Goal: Information Seeking & Learning: Learn about a topic

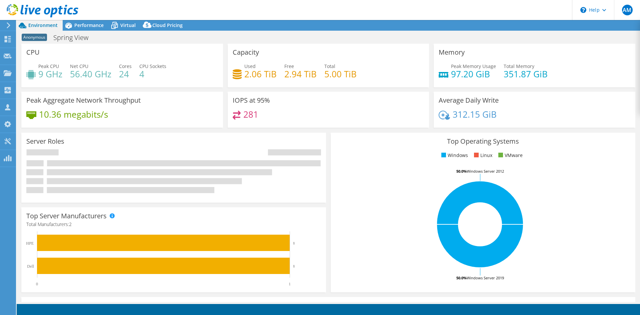
select select "USD"
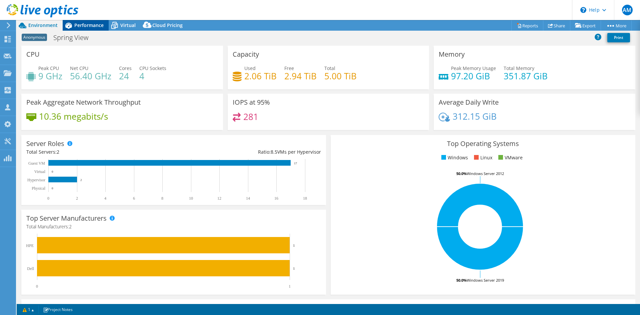
click at [79, 27] on span "Performance" at bounding box center [88, 25] width 29 height 6
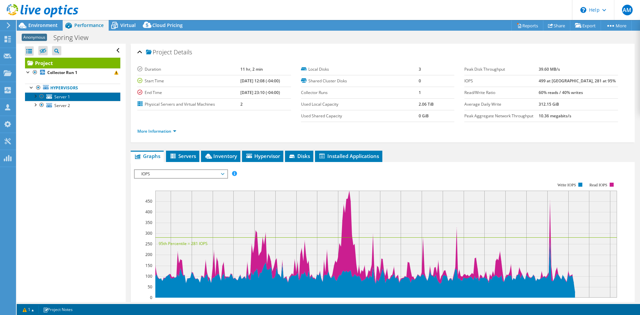
click at [71, 96] on link "Server 1" at bounding box center [72, 96] width 95 height 9
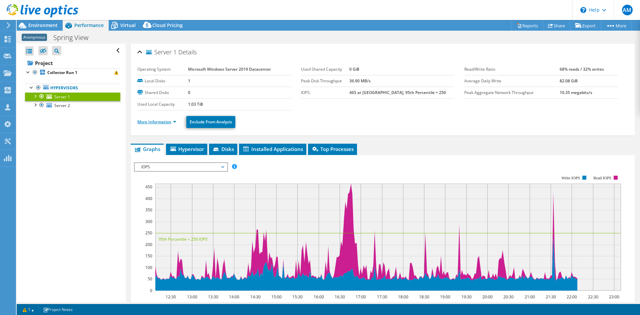
click at [174, 123] on link "More Information" at bounding box center [156, 122] width 39 height 6
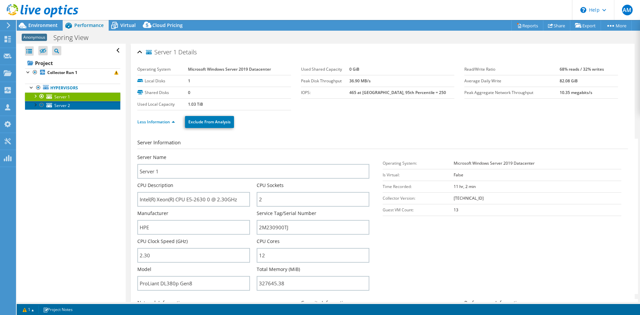
click at [72, 107] on link "Server 2" at bounding box center [72, 105] width 95 height 9
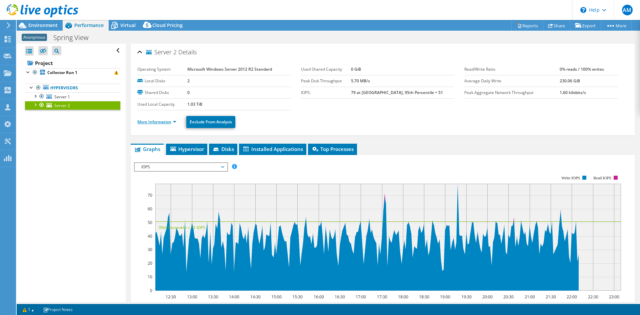
click at [167, 122] on link "More Information" at bounding box center [156, 122] width 39 height 6
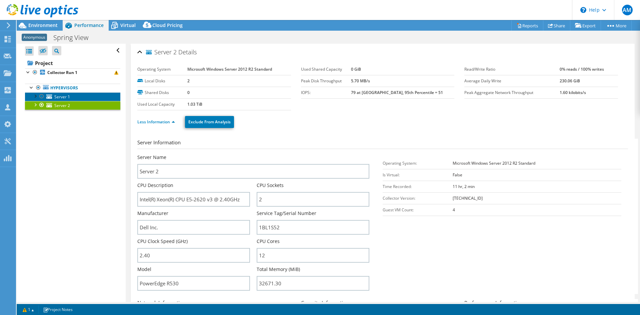
click at [59, 95] on span "Server 1" at bounding box center [62, 97] width 16 height 6
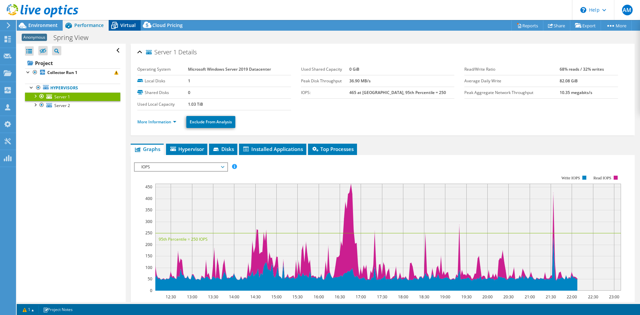
click at [126, 23] on span "Virtual" at bounding box center [127, 25] width 15 height 6
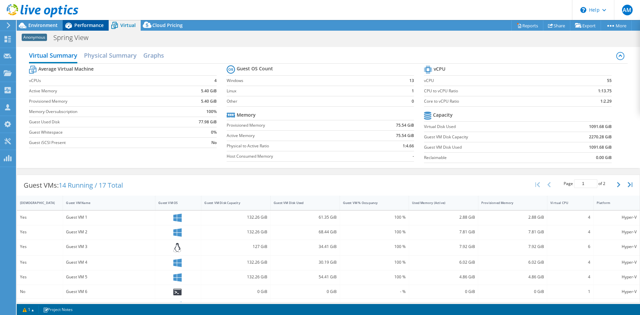
click at [92, 26] on span "Performance" at bounding box center [88, 25] width 29 height 6
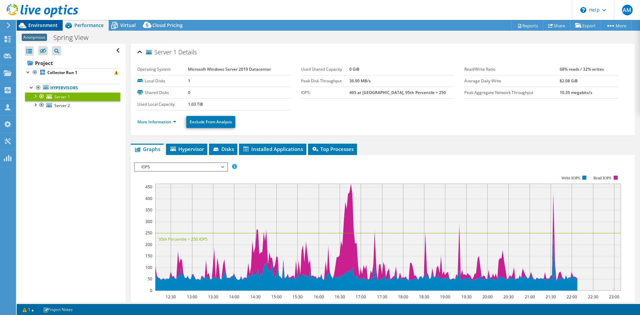
click at [46, 24] on span "Environment" at bounding box center [42, 25] width 29 height 6
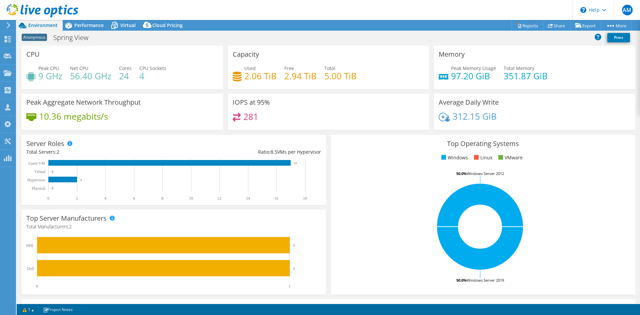
click at [325, 7] on header "AM Channel Partner [PERSON_NAME] [PERSON_NAME][EMAIL_ADDRESS][PERSON_NAME][DOMA…" at bounding box center [320, 10] width 640 height 20
click at [86, 24] on span "Performance" at bounding box center [88, 25] width 29 height 6
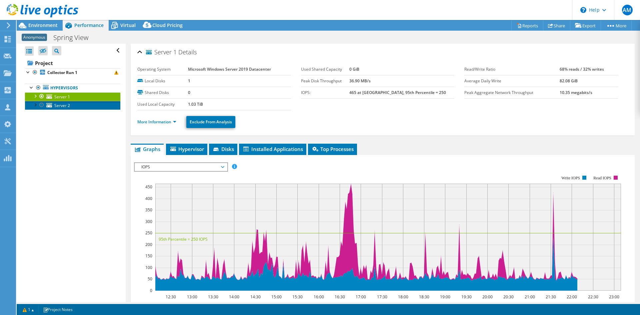
click at [62, 103] on span "Server 2" at bounding box center [62, 106] width 16 height 6
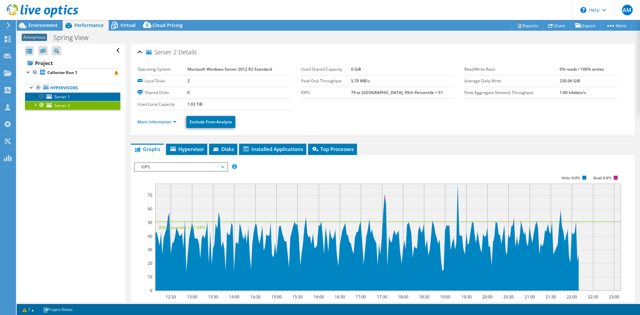
click at [62, 95] on span "Server 1" at bounding box center [62, 97] width 16 height 6
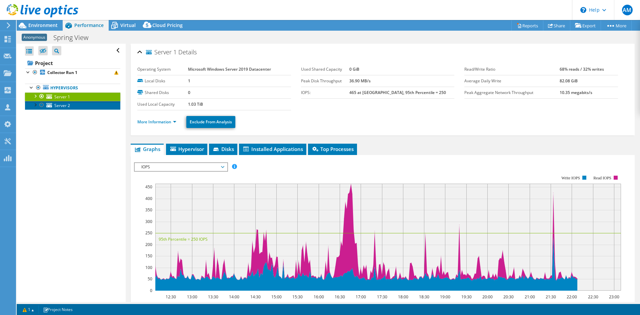
click at [61, 103] on span "Server 2" at bounding box center [62, 106] width 16 height 6
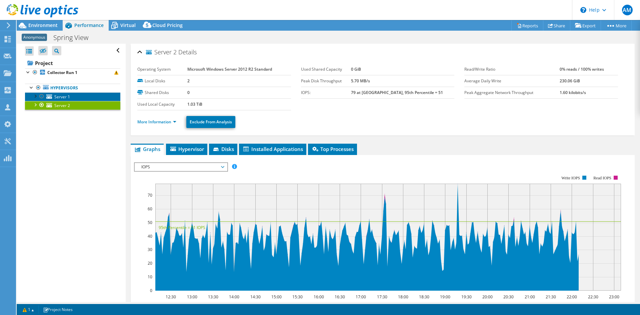
click at [64, 97] on span "Server 1" at bounding box center [62, 97] width 16 height 6
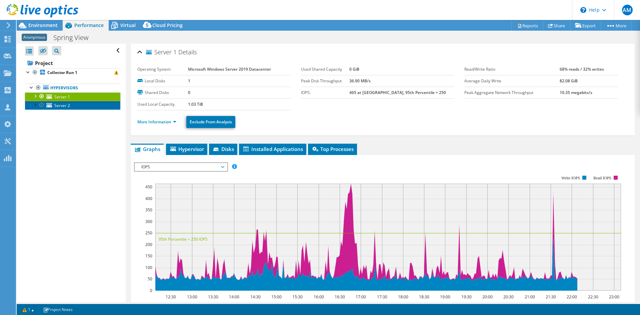
click at [63, 105] on span "Server 2" at bounding box center [62, 106] width 16 height 6
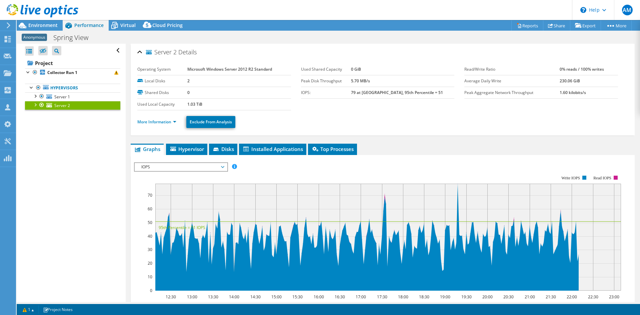
click at [383, 12] on header "AM Channel Partner [PERSON_NAME] [PERSON_NAME][EMAIL_ADDRESS][PERSON_NAME][DOMA…" at bounding box center [320, 10] width 640 height 20
click at [119, 26] on icon at bounding box center [115, 26] width 12 height 12
